Goal: Task Accomplishment & Management: Use online tool/utility

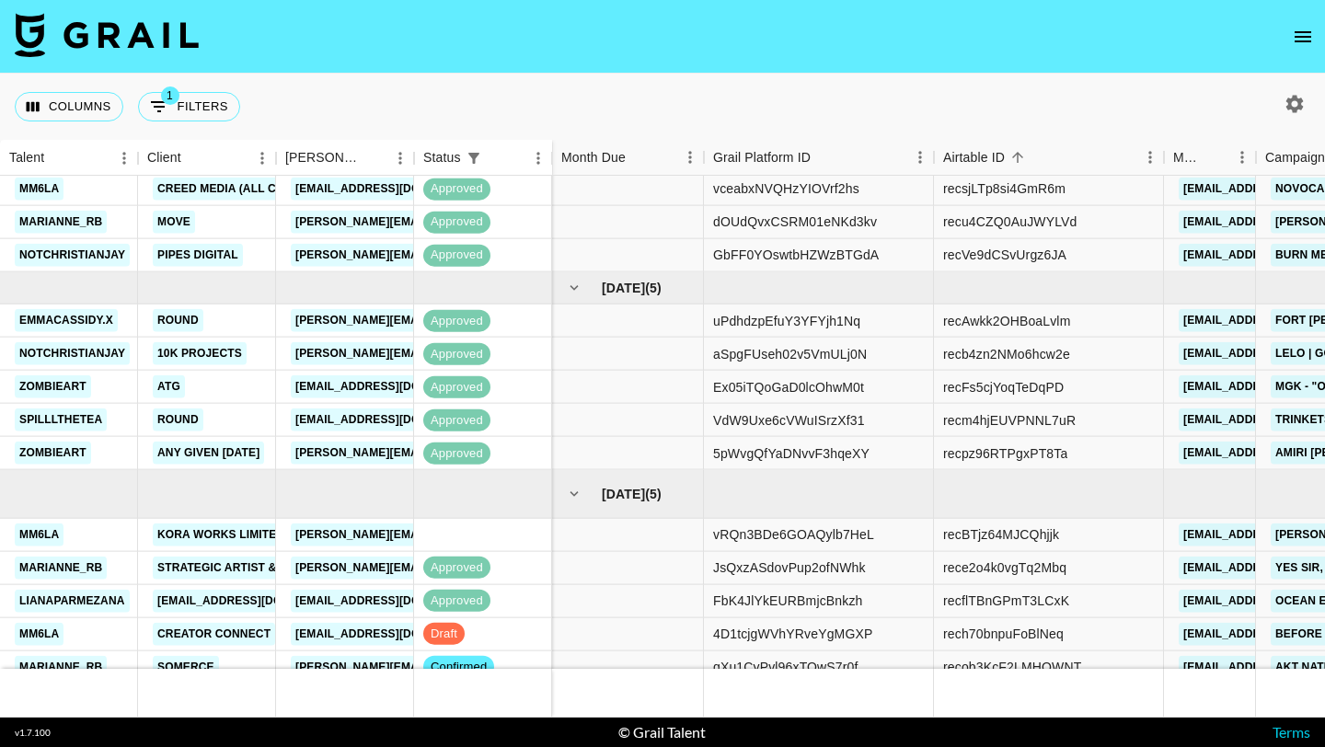
scroll to position [679, 0]
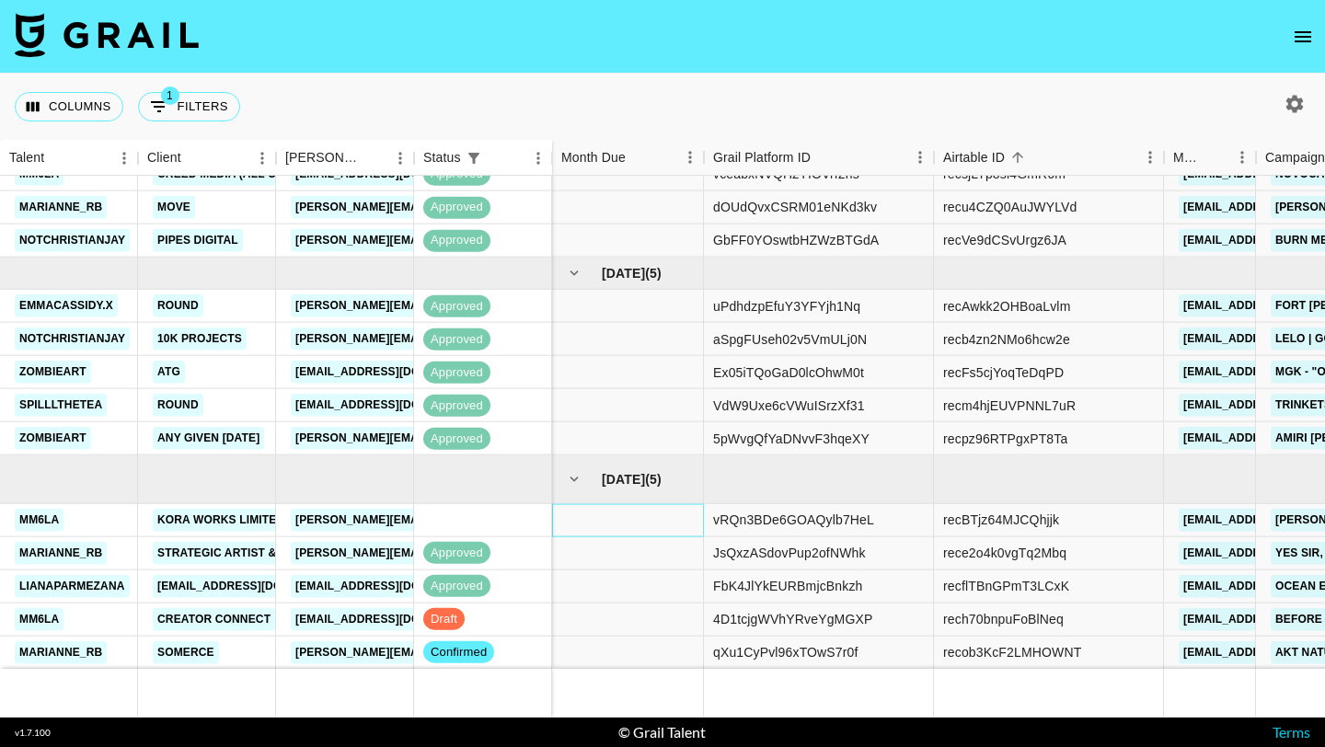
click at [623, 511] on div at bounding box center [628, 519] width 152 height 33
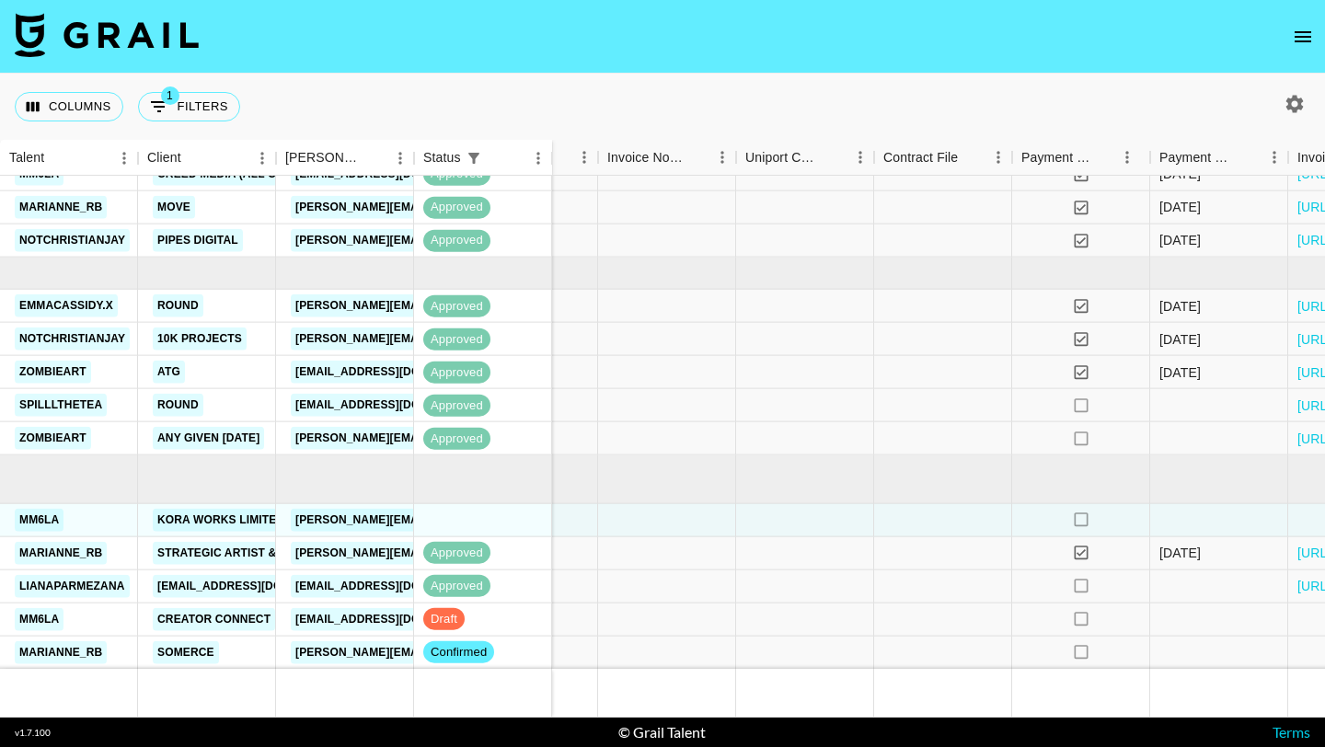
scroll to position [679, 2582]
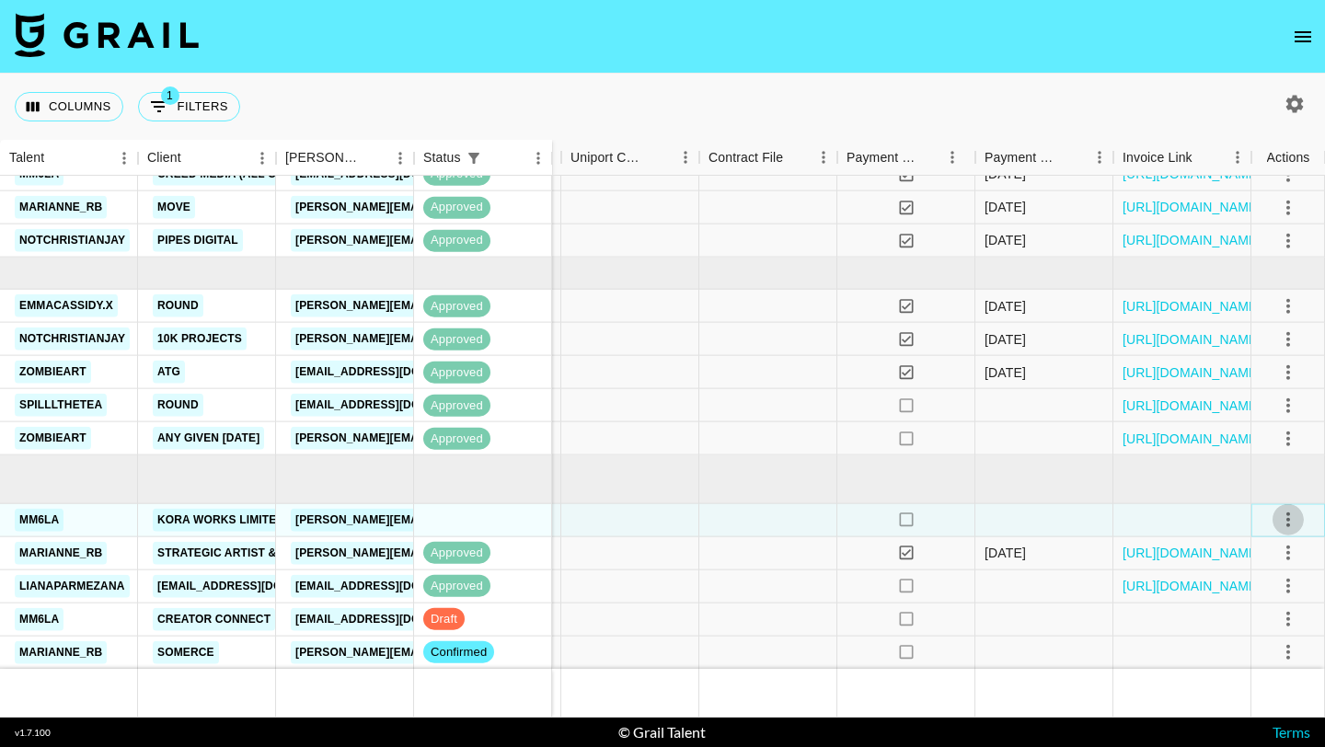
click at [1289, 522] on icon "select merge strategy" at bounding box center [1289, 520] width 22 height 22
click at [1258, 574] on li "Confirm" at bounding box center [1266, 559] width 120 height 33
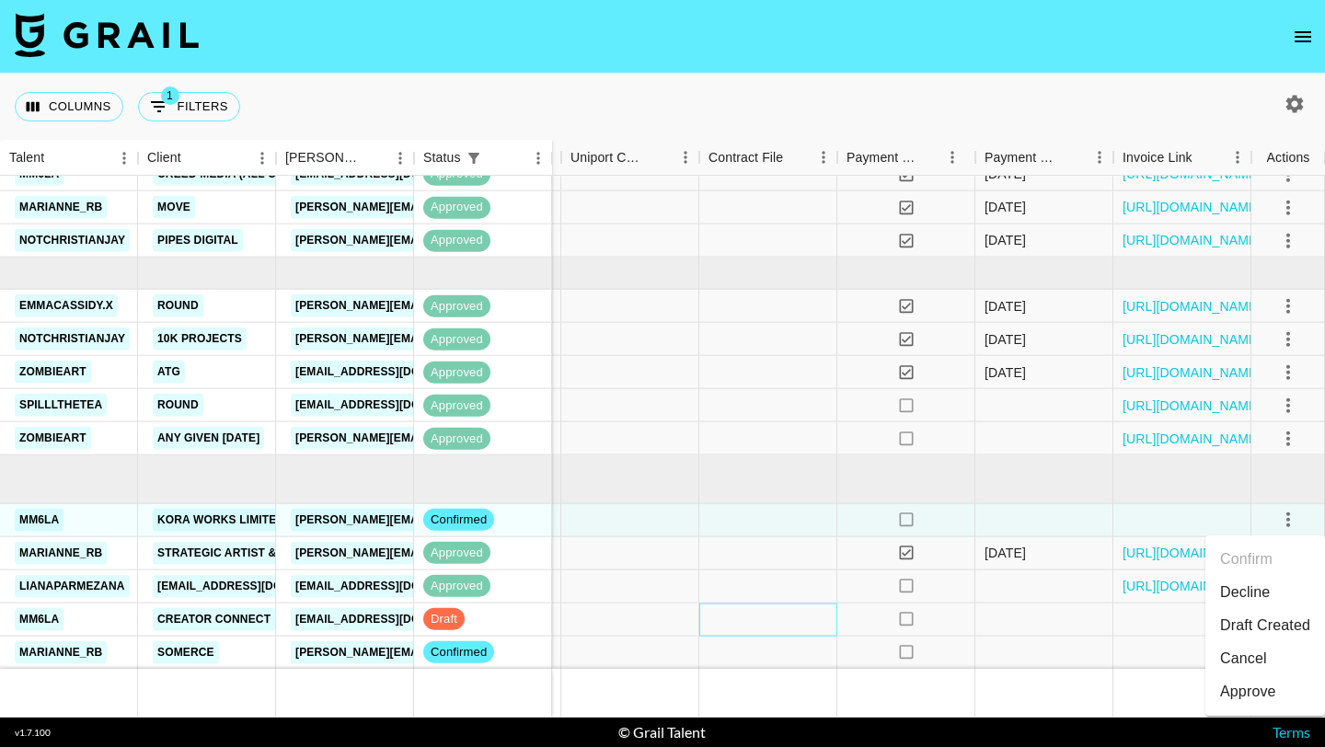
click at [717, 622] on div at bounding box center [769, 619] width 138 height 33
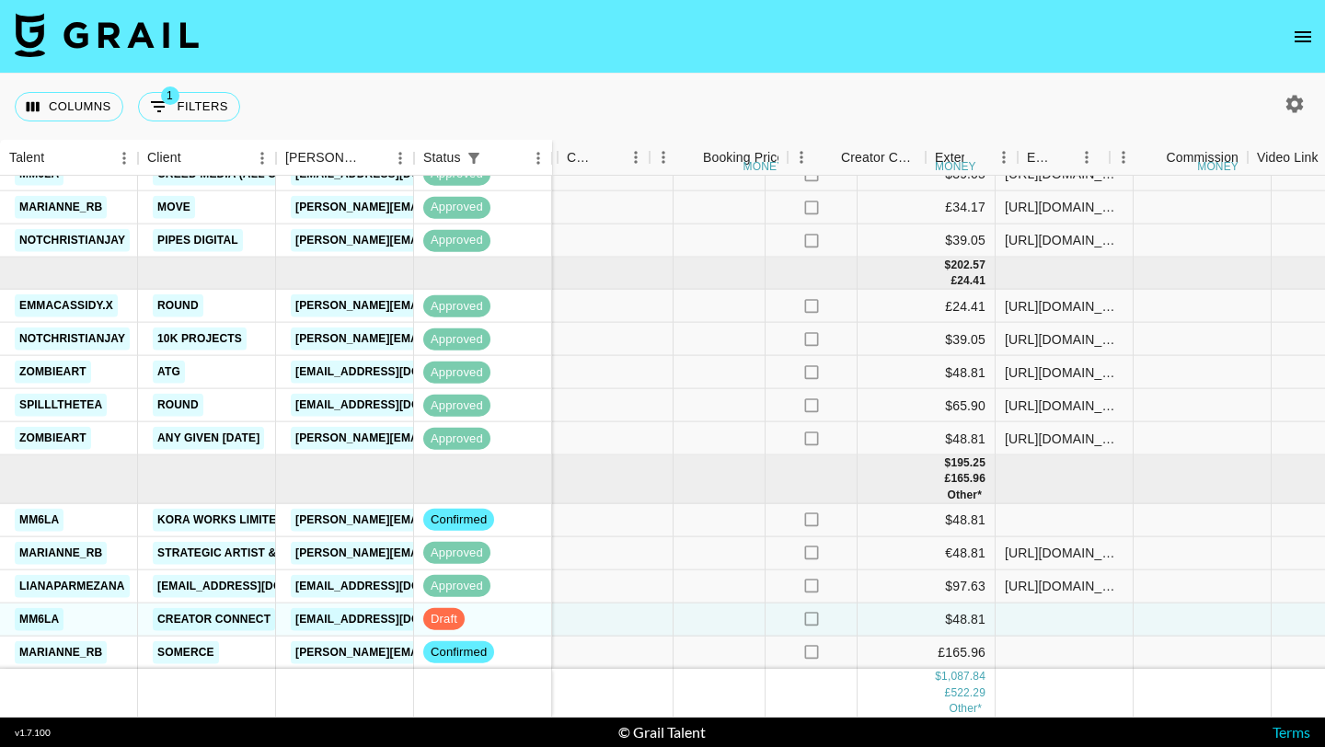
scroll to position [679, 1659]
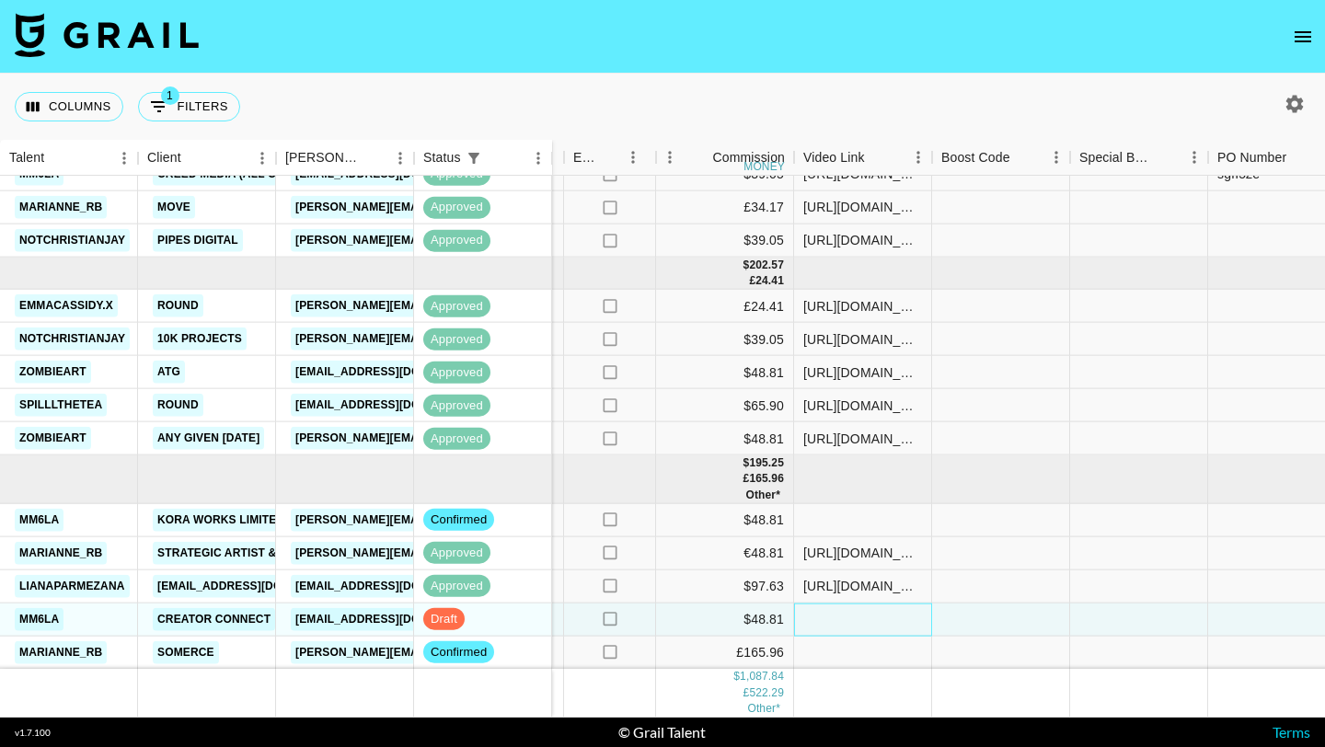
click at [826, 606] on div at bounding box center [863, 619] width 138 height 33
type input "[URL][DOMAIN_NAME]"
click at [956, 623] on div at bounding box center [1001, 619] width 138 height 33
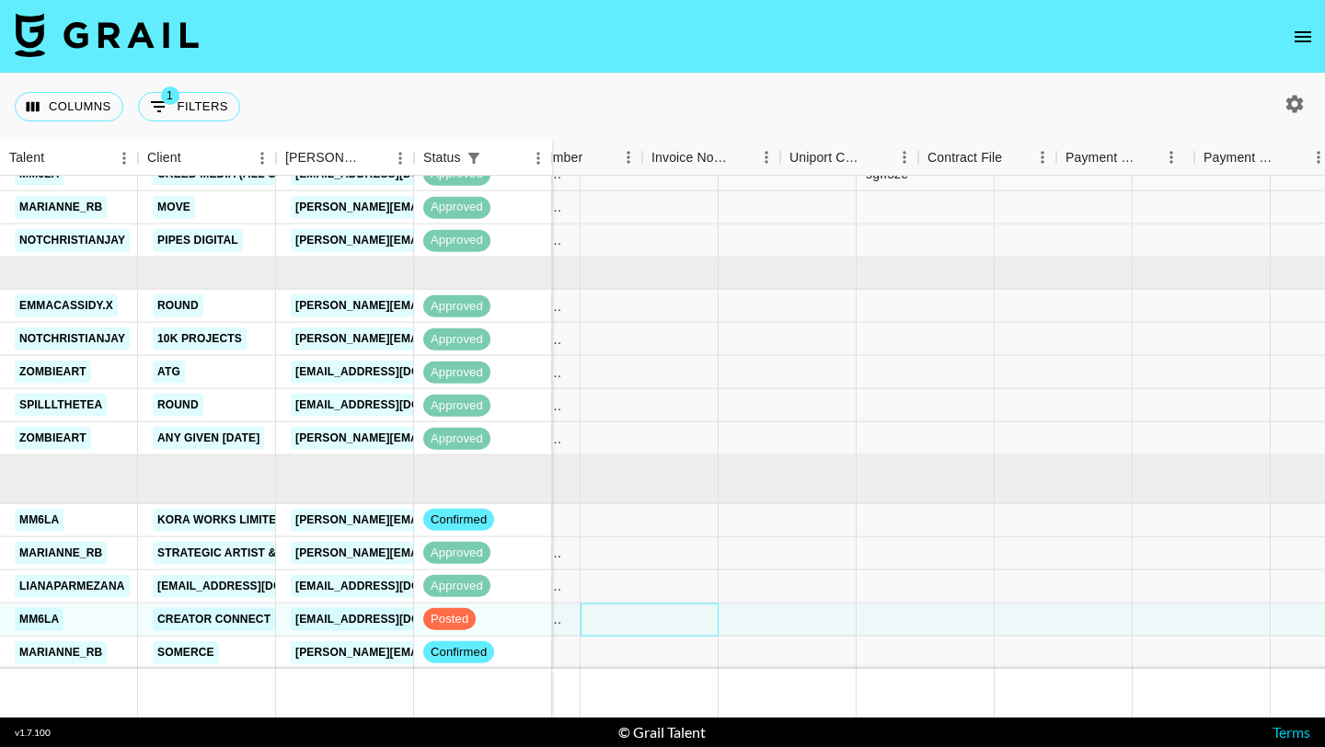
scroll to position [679, 2582]
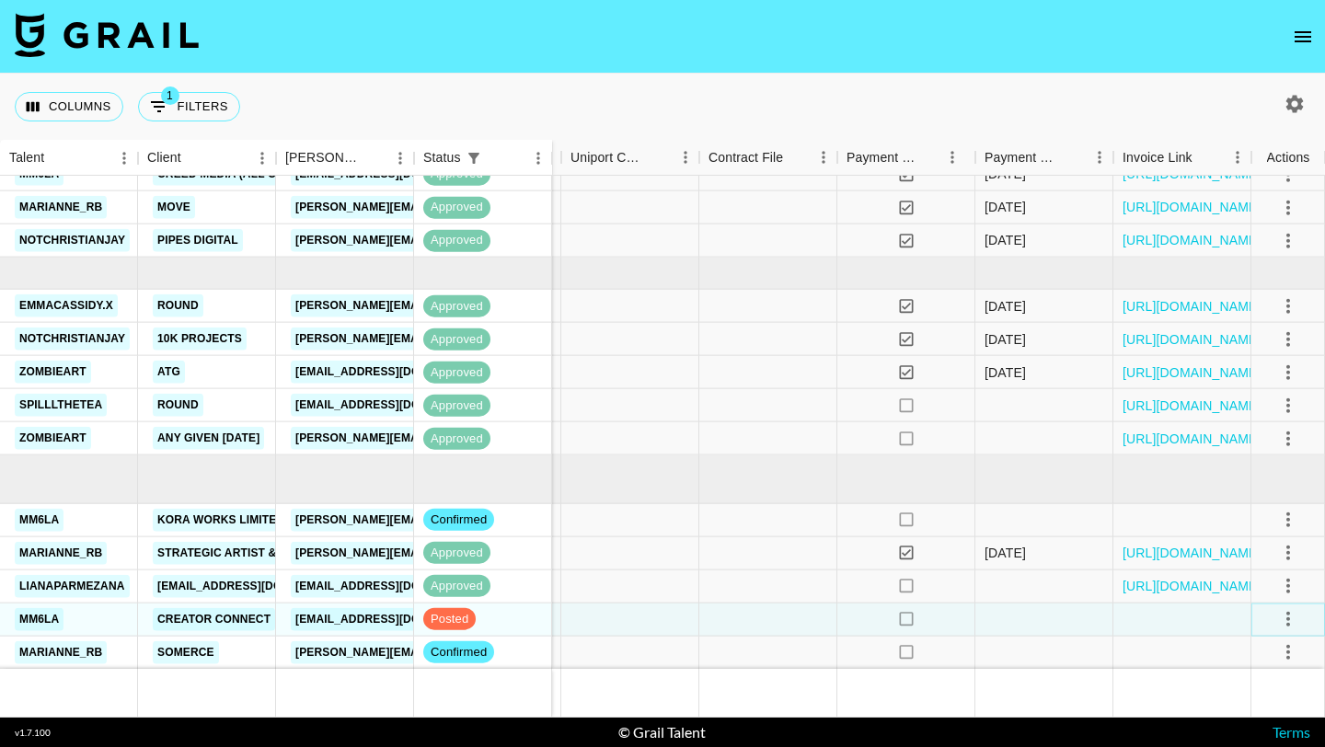
click at [1281, 614] on icon "select merge strategy" at bounding box center [1289, 619] width 22 height 22
click at [1238, 581] on div "Approve" at bounding box center [1248, 580] width 56 height 22
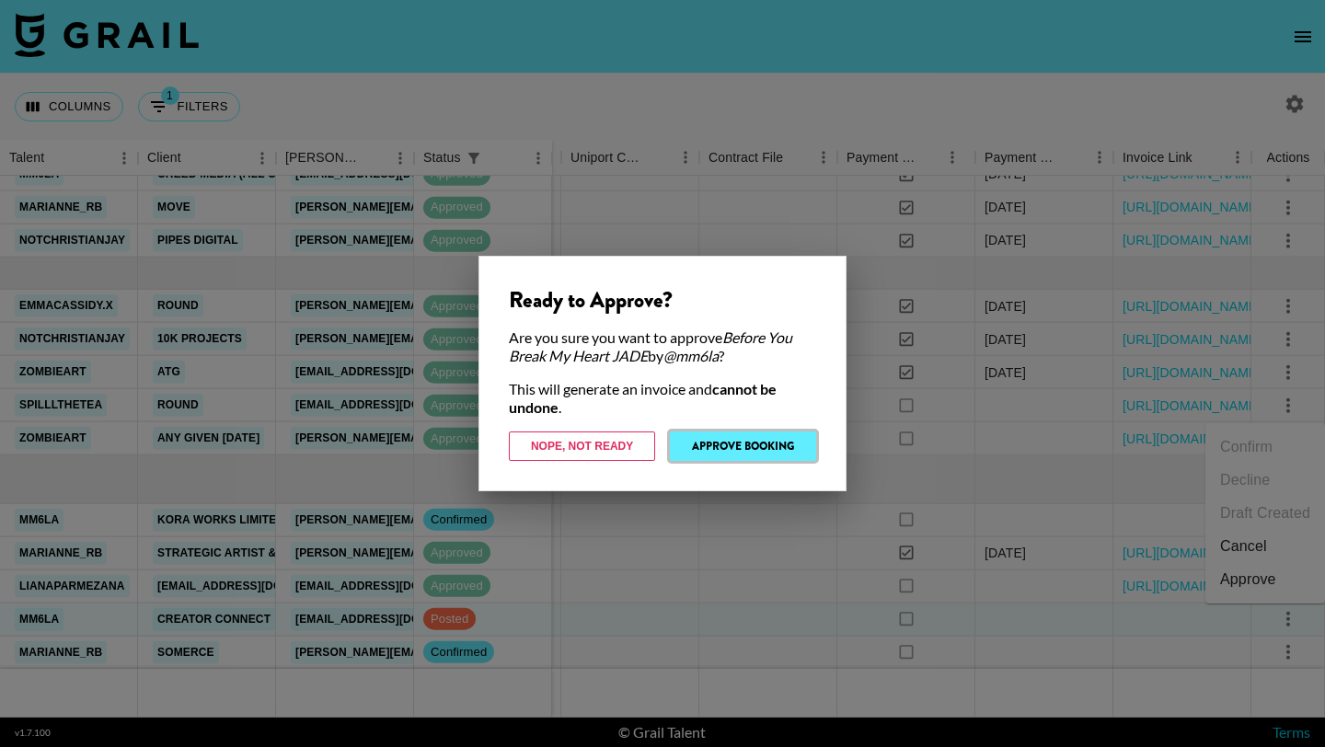
click at [787, 447] on button "Approve Booking" at bounding box center [743, 446] width 146 height 29
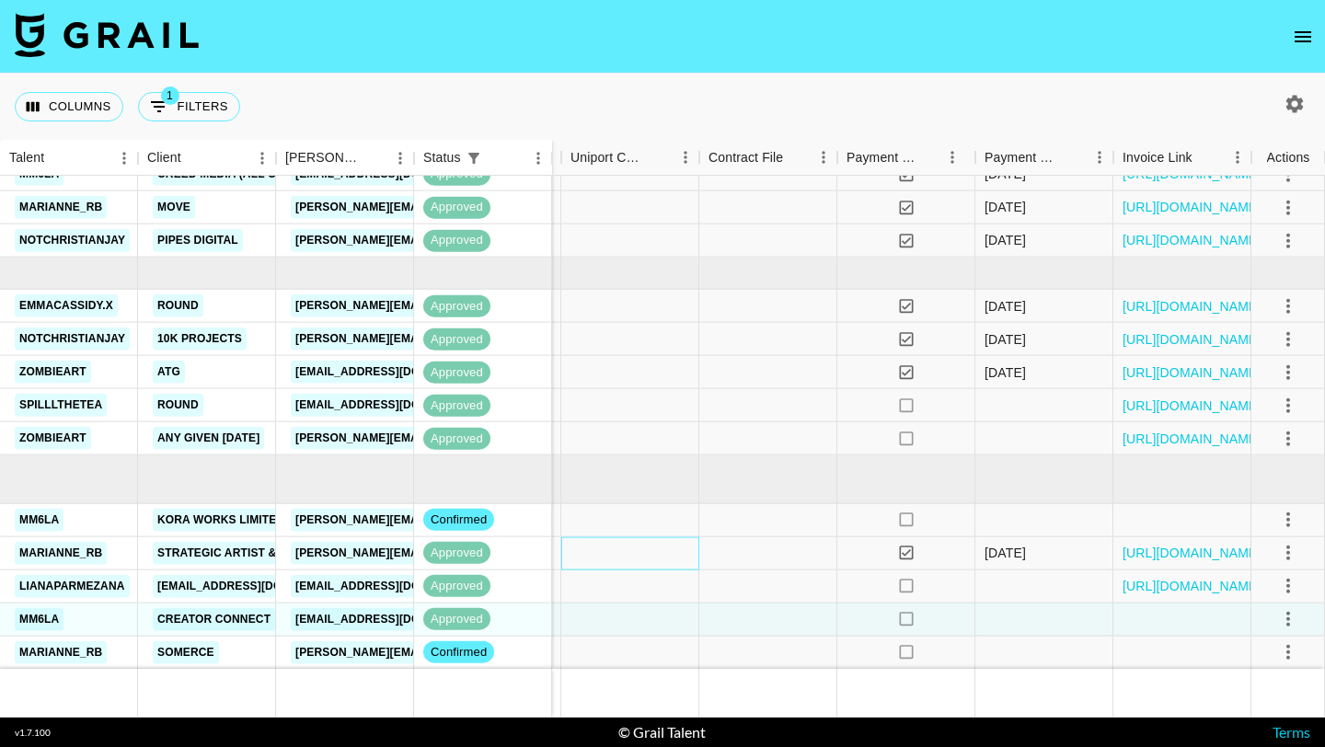
click at [628, 539] on div at bounding box center [630, 553] width 138 height 33
